Goal: Task Accomplishment & Management: Manage account settings

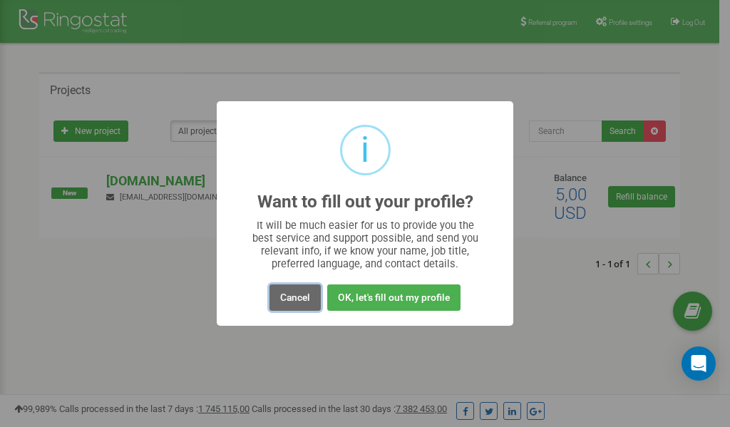
click at [293, 296] on button "Cancel" at bounding box center [295, 298] width 51 height 26
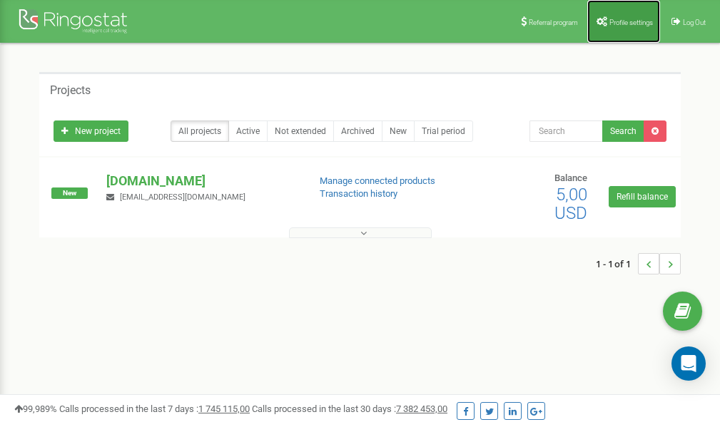
click at [609, 21] on span "Profile settings" at bounding box center [631, 23] width 44 height 8
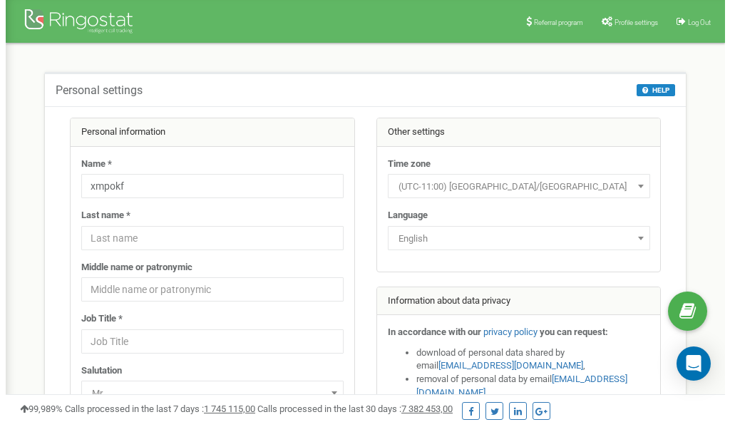
scroll to position [71, 0]
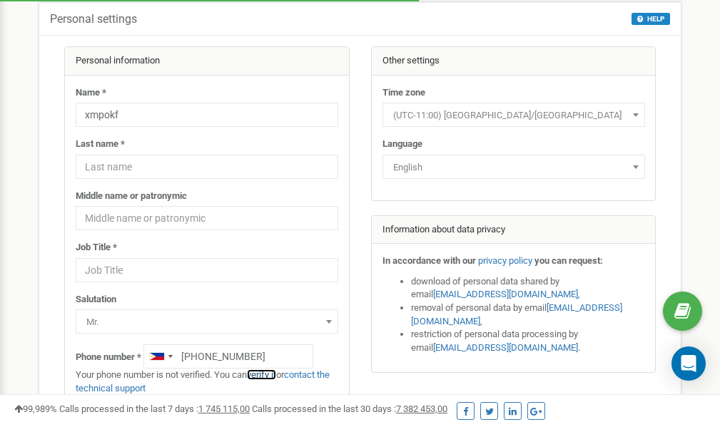
click at [271, 376] on link "verify it" at bounding box center [261, 374] width 29 height 11
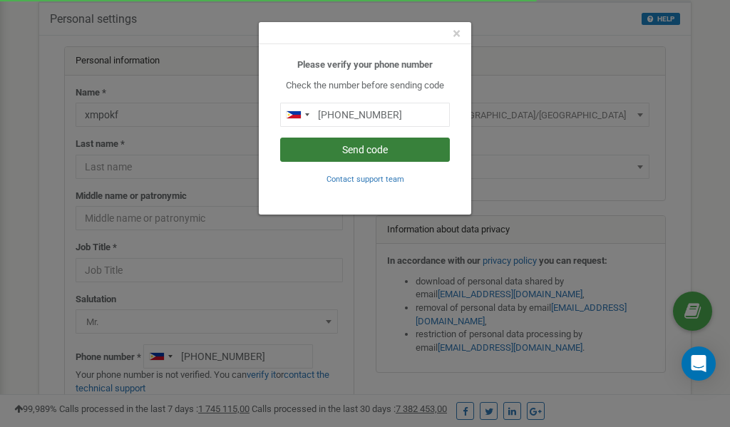
click at [363, 148] on button "Send code" at bounding box center [365, 150] width 170 height 24
